Goal: Task Accomplishment & Management: Use online tool/utility

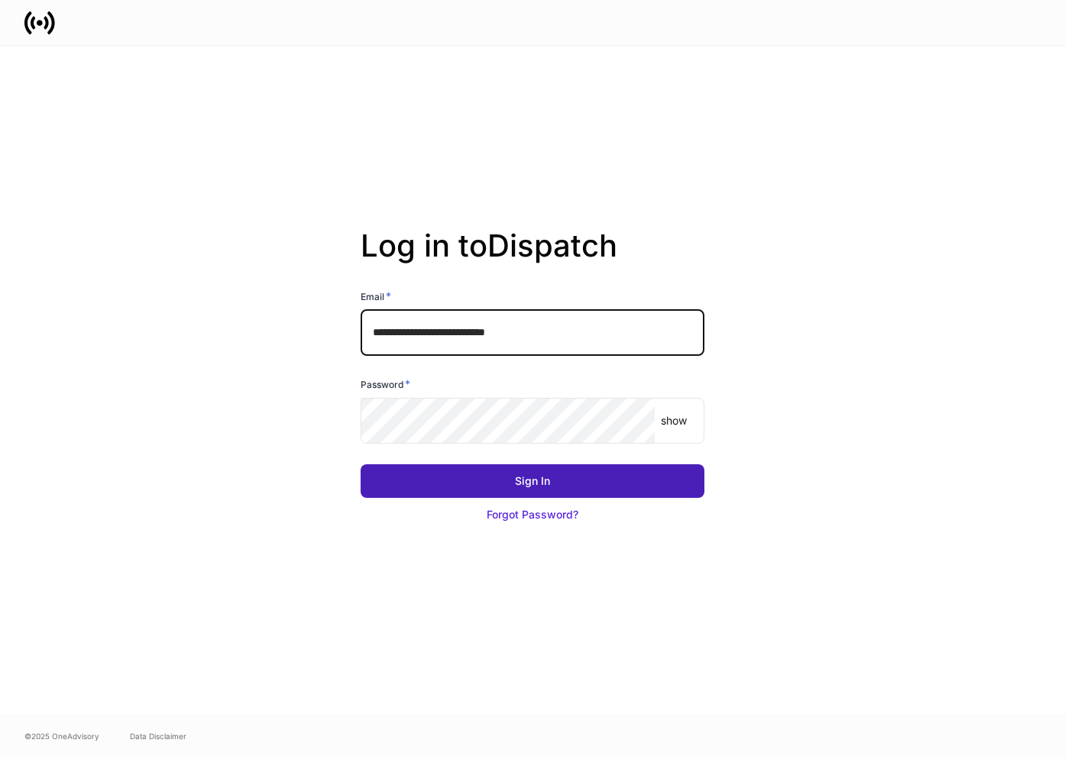
click at [535, 477] on div "Sign In" at bounding box center [532, 480] width 35 height 15
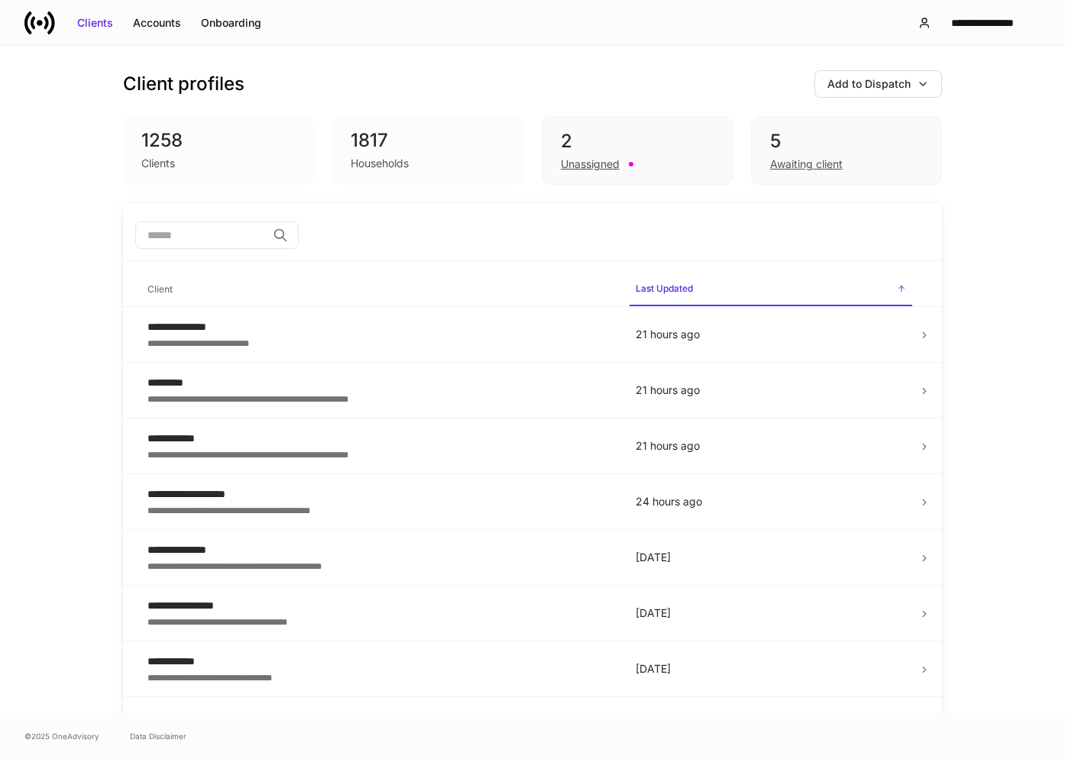
click at [208, 233] on input "search" at bounding box center [200, 234] width 131 height 27
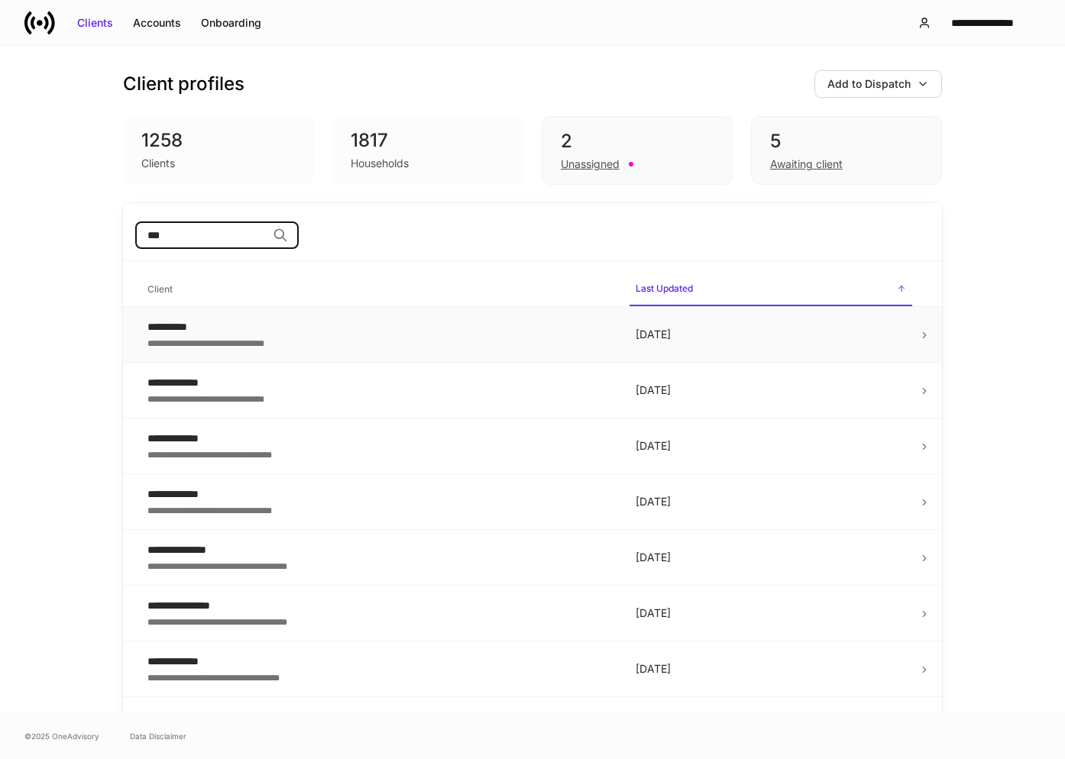
type input "***"
click at [230, 328] on div "**********" at bounding box center [379, 326] width 464 height 15
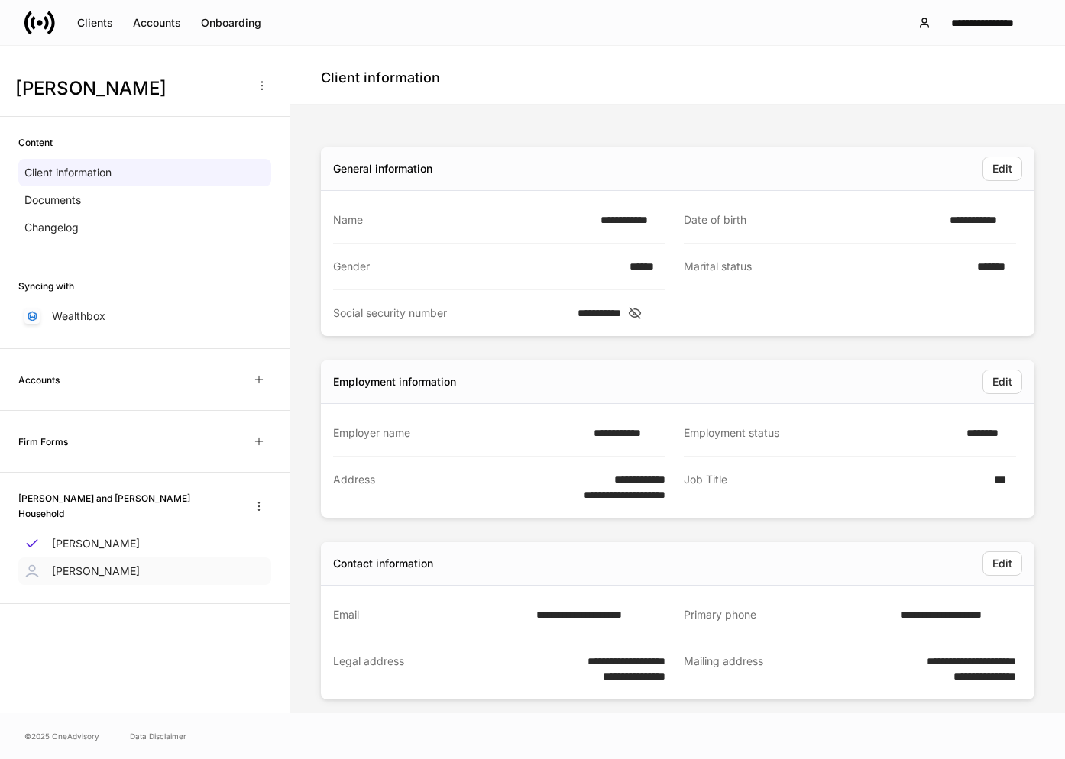
click at [148, 560] on div "[PERSON_NAME]" at bounding box center [144, 570] width 253 height 27
click at [99, 24] on div "Clients" at bounding box center [95, 22] width 36 height 15
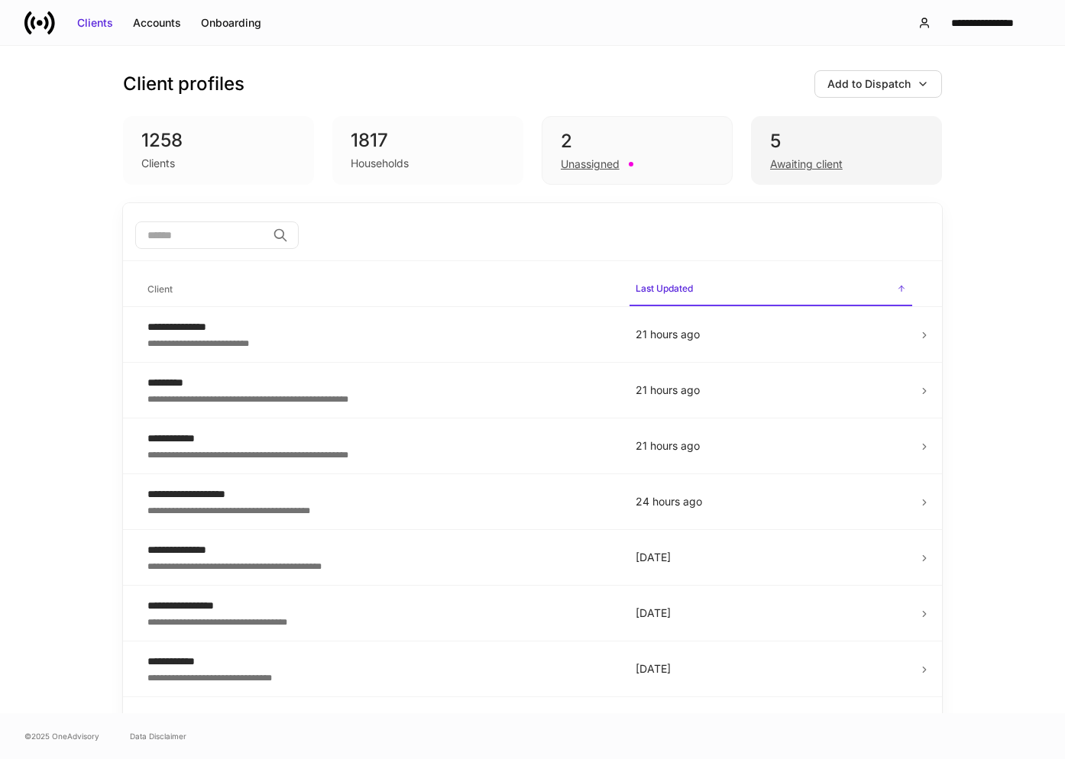
click at [775, 160] on div "Awaiting client" at bounding box center [806, 164] width 73 height 15
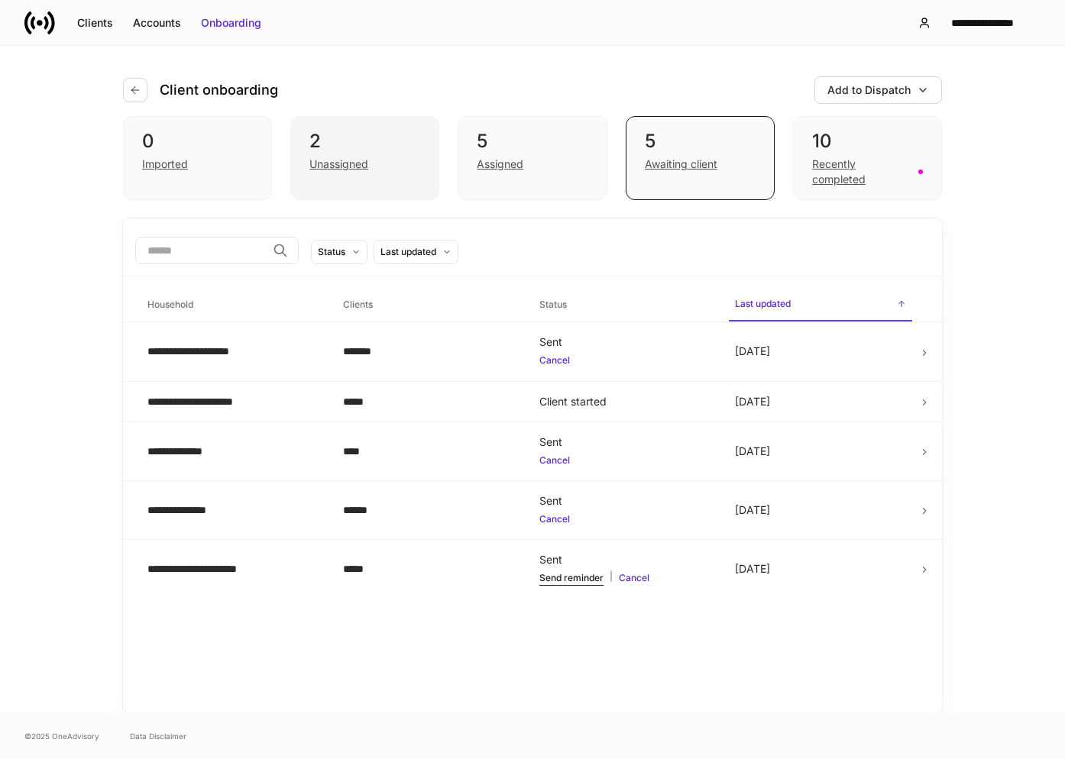
click at [327, 160] on div "Unassigned" at bounding box center [338, 164] width 59 height 15
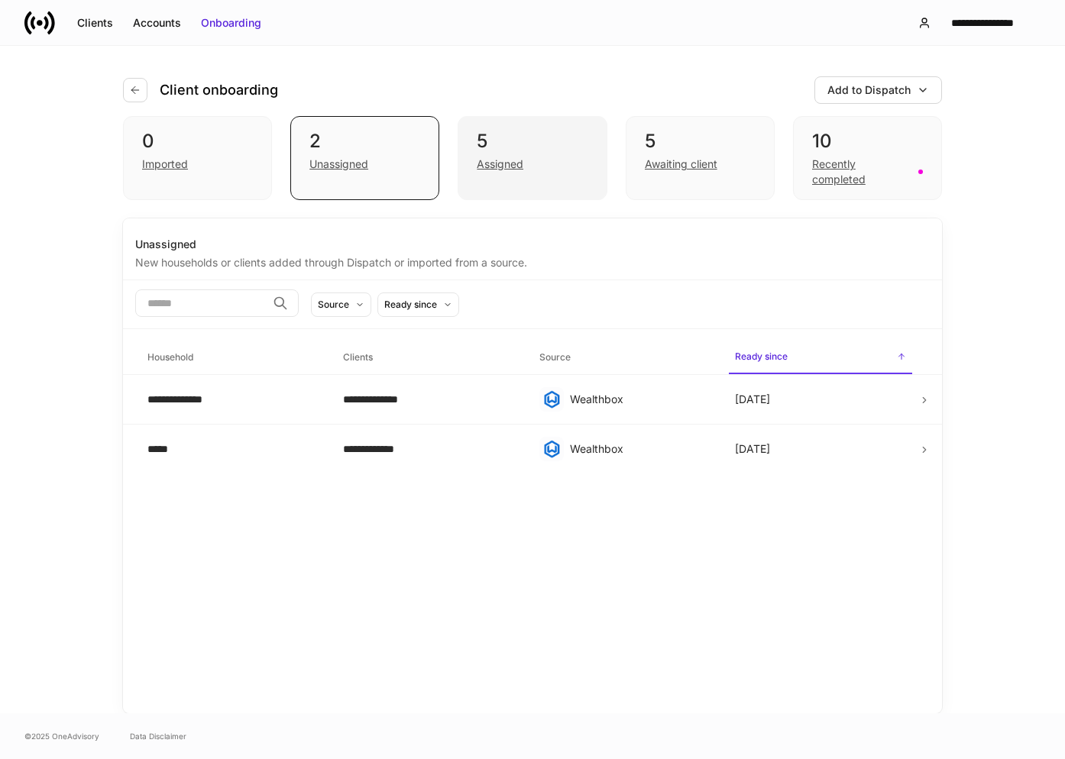
click at [522, 170] on div "Assigned" at bounding box center [500, 164] width 47 height 15
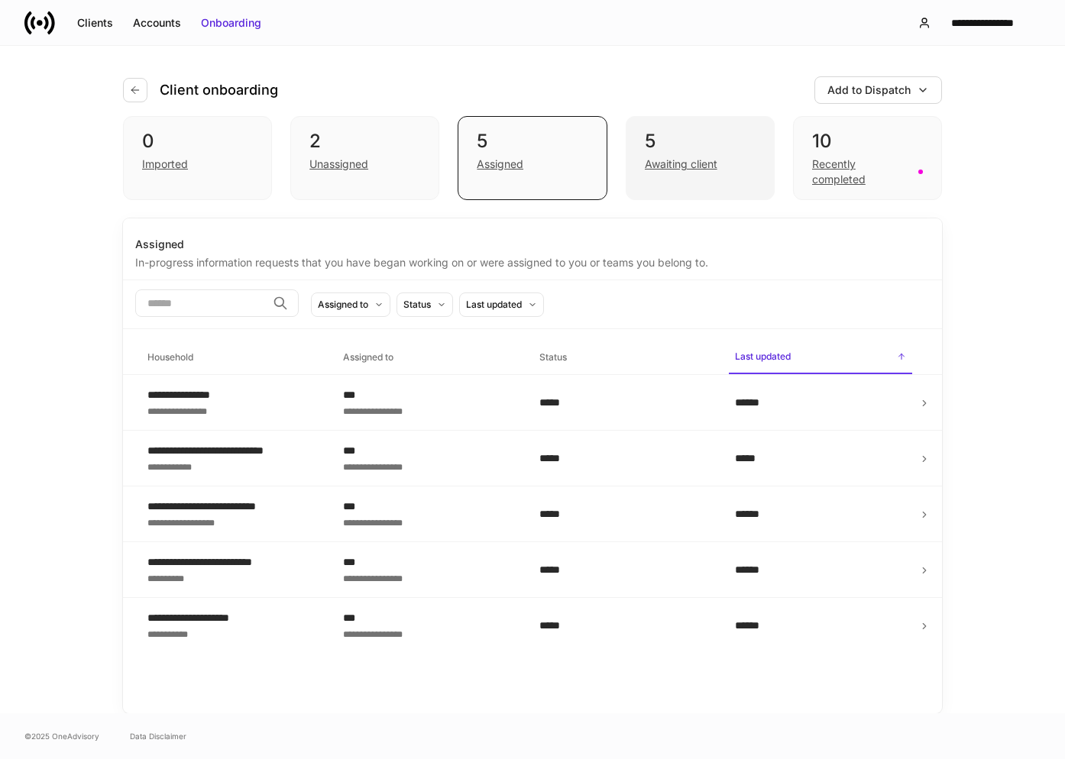
click at [659, 162] on div "Awaiting client" at bounding box center [681, 164] width 73 height 15
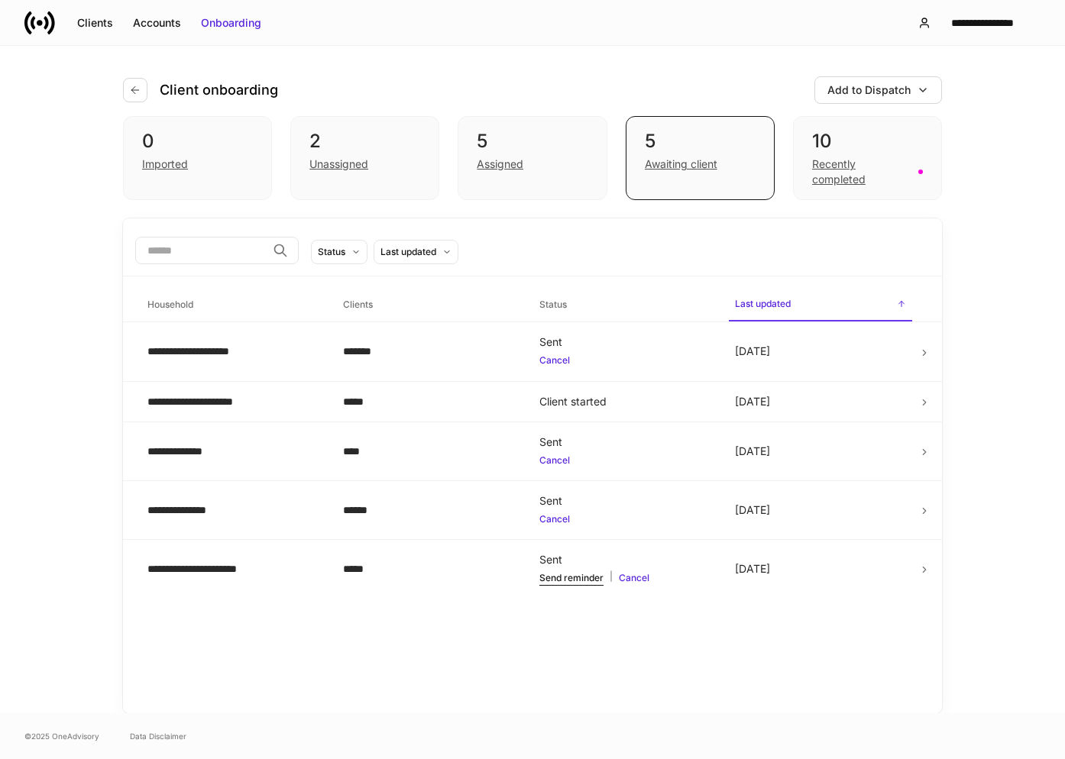
click at [238, 247] on input "search" at bounding box center [200, 250] width 131 height 27
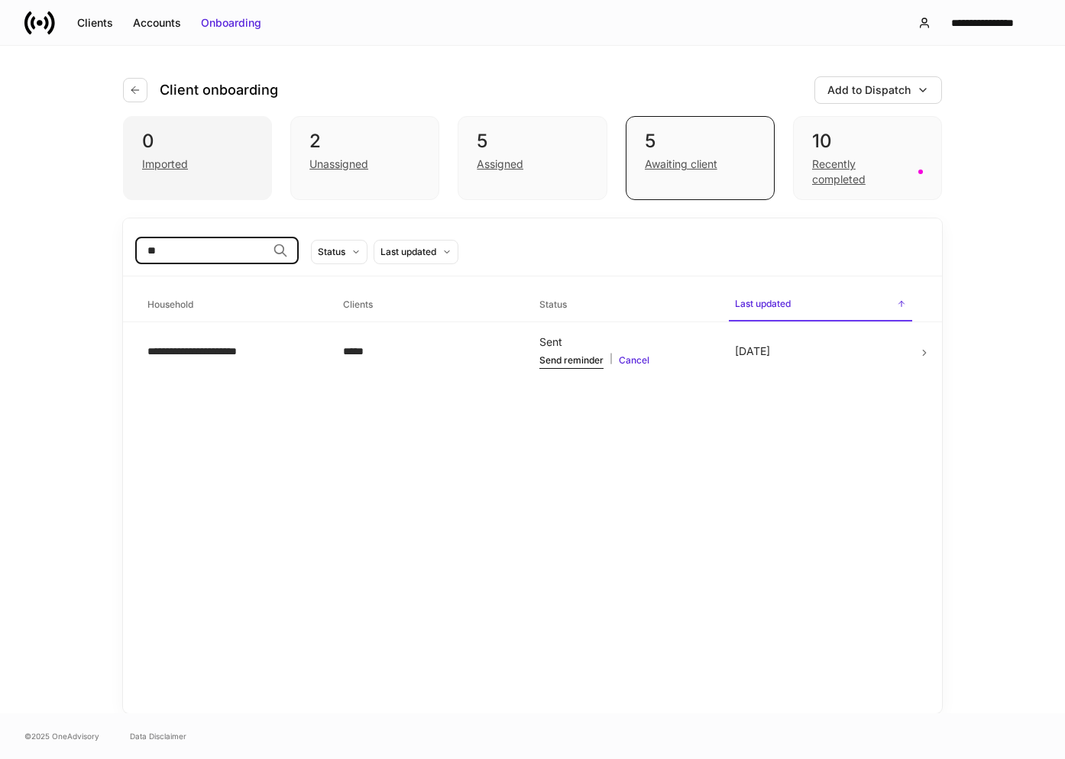
type input "*"
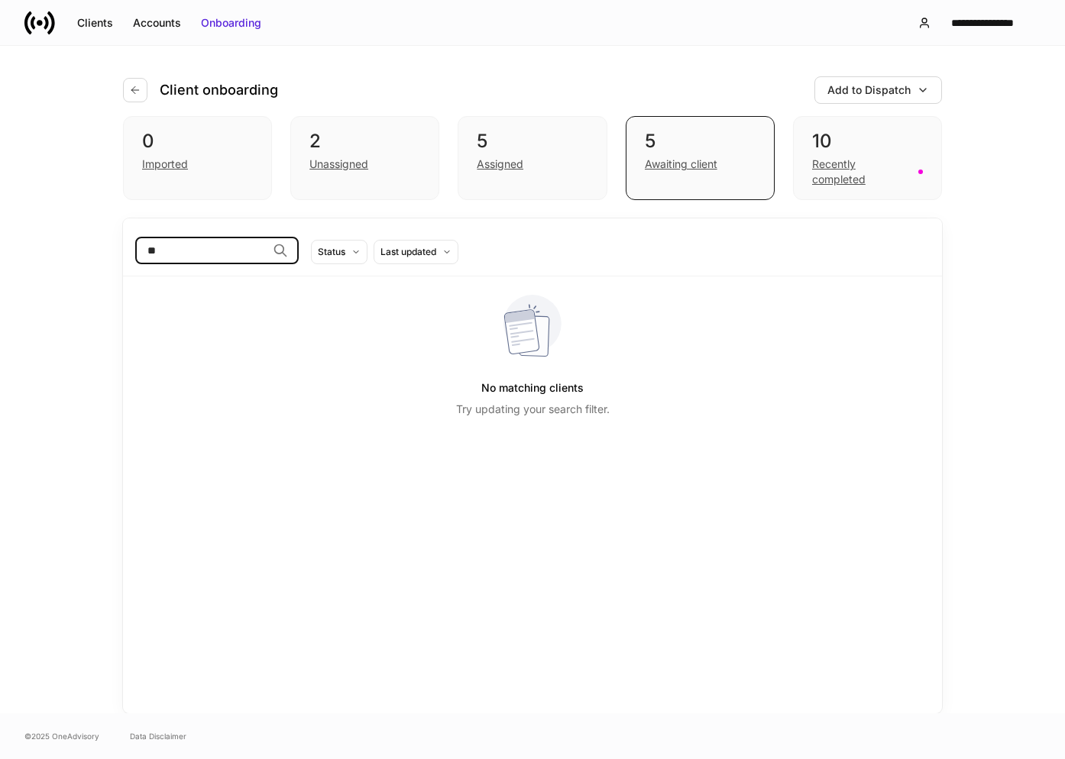
type input "*"
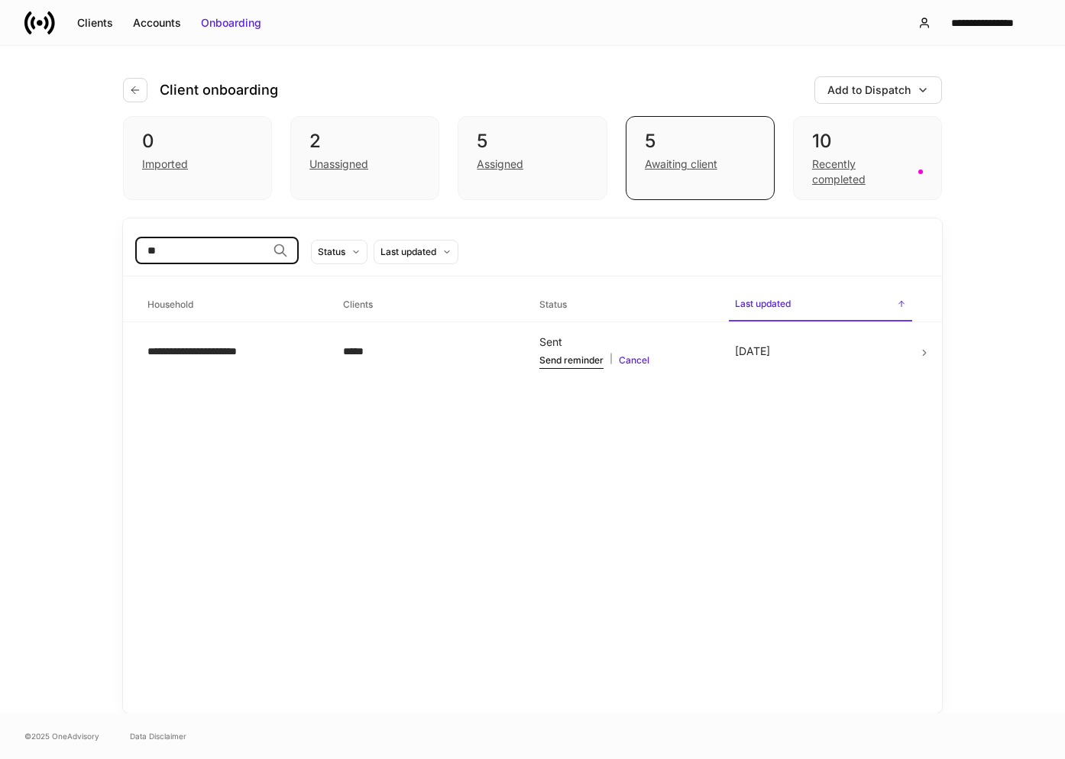
type input "*"
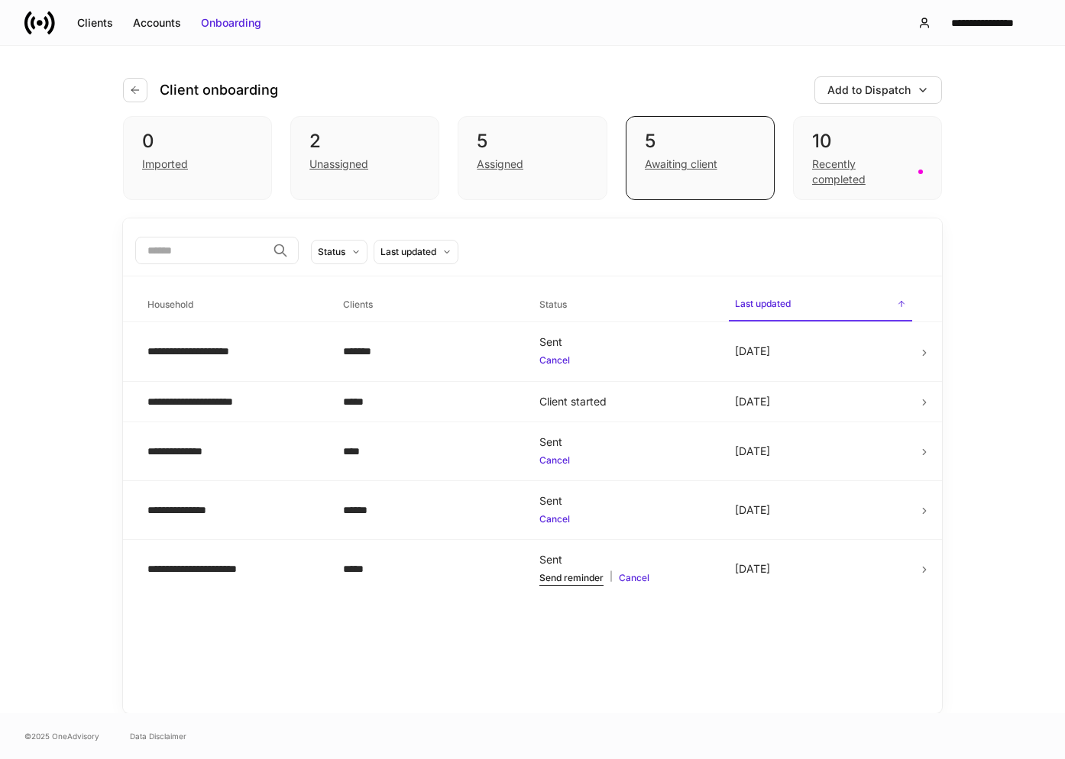
click at [437, 83] on div "Client onboarding Add to Dispatch" at bounding box center [532, 81] width 819 height 70
